Goal: Task Accomplishment & Management: Manage account settings

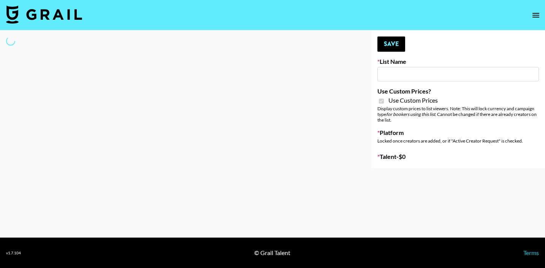
select select "Brand"
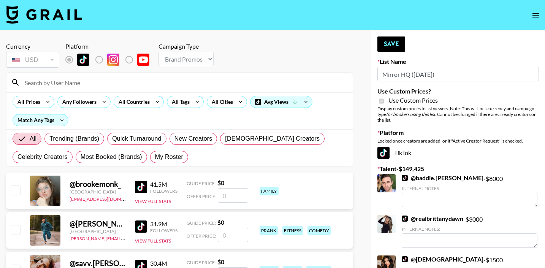
type input "Mirror HQ (2nd Oct)"
checkbox input "true"
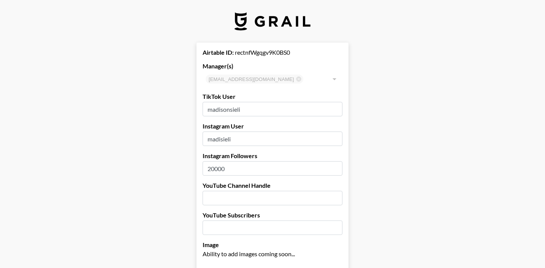
select select "USD"
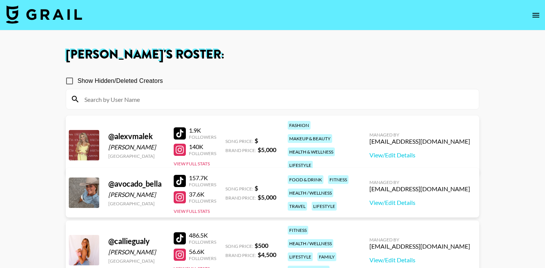
click at [52, 13] on img at bounding box center [44, 14] width 76 height 18
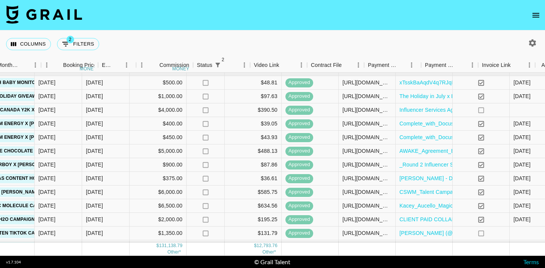
scroll to position [8, 498]
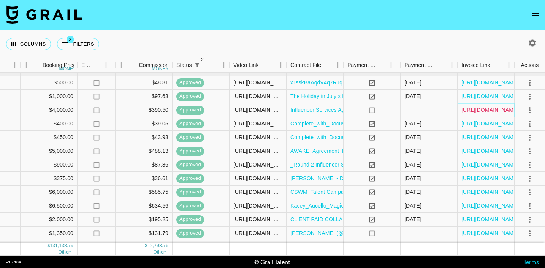
click at [476, 109] on link "[URL][DOMAIN_NAME]" at bounding box center [490, 110] width 57 height 8
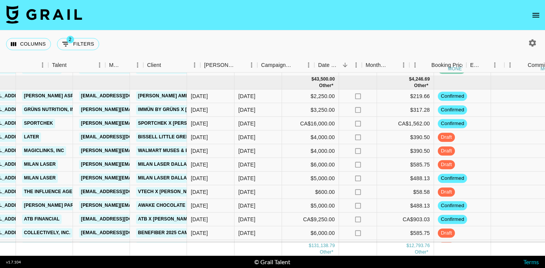
scroll to position [566, 0]
